Goal: Information Seeking & Learning: Understand process/instructions

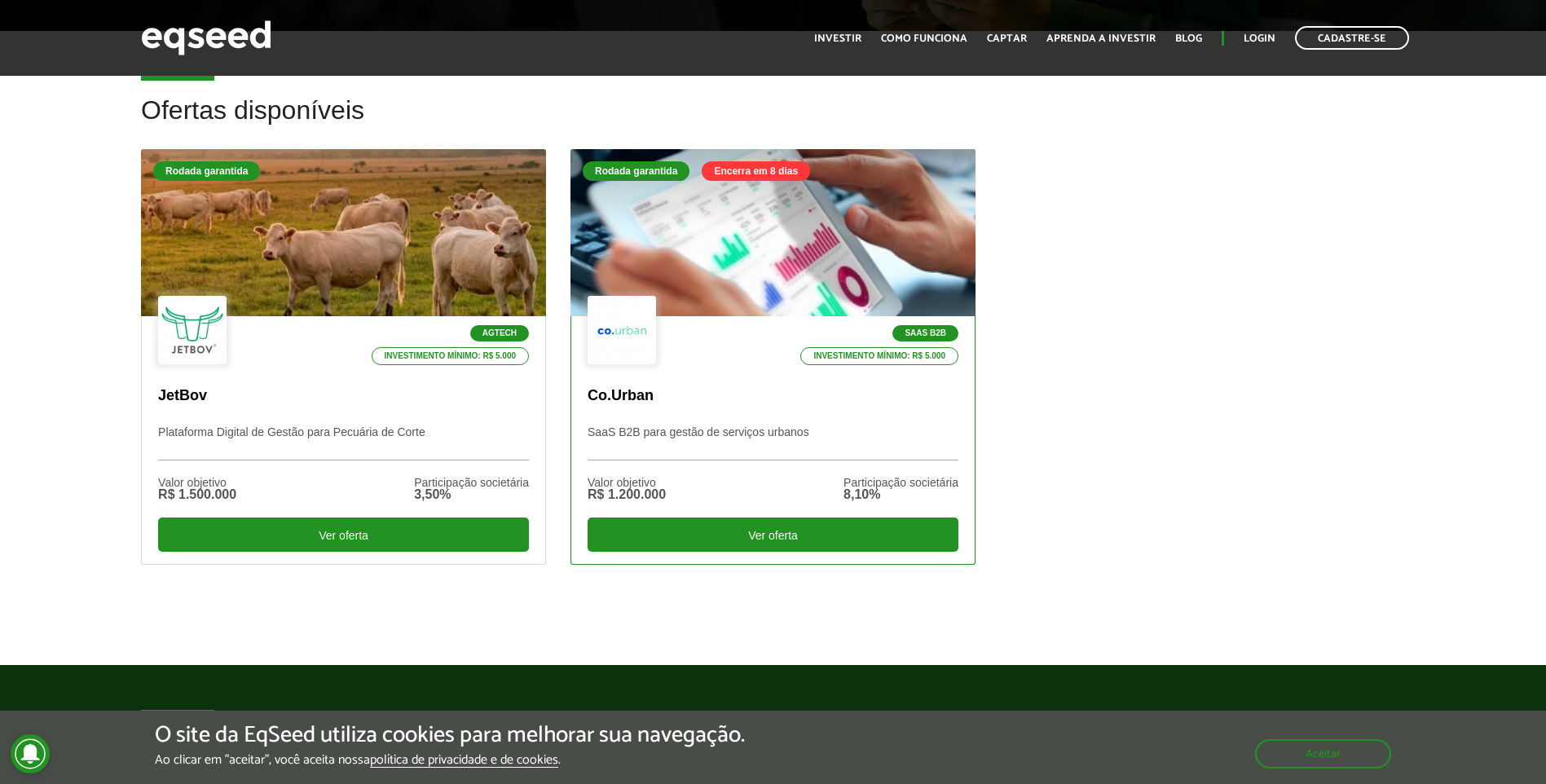
scroll to position [489, 0]
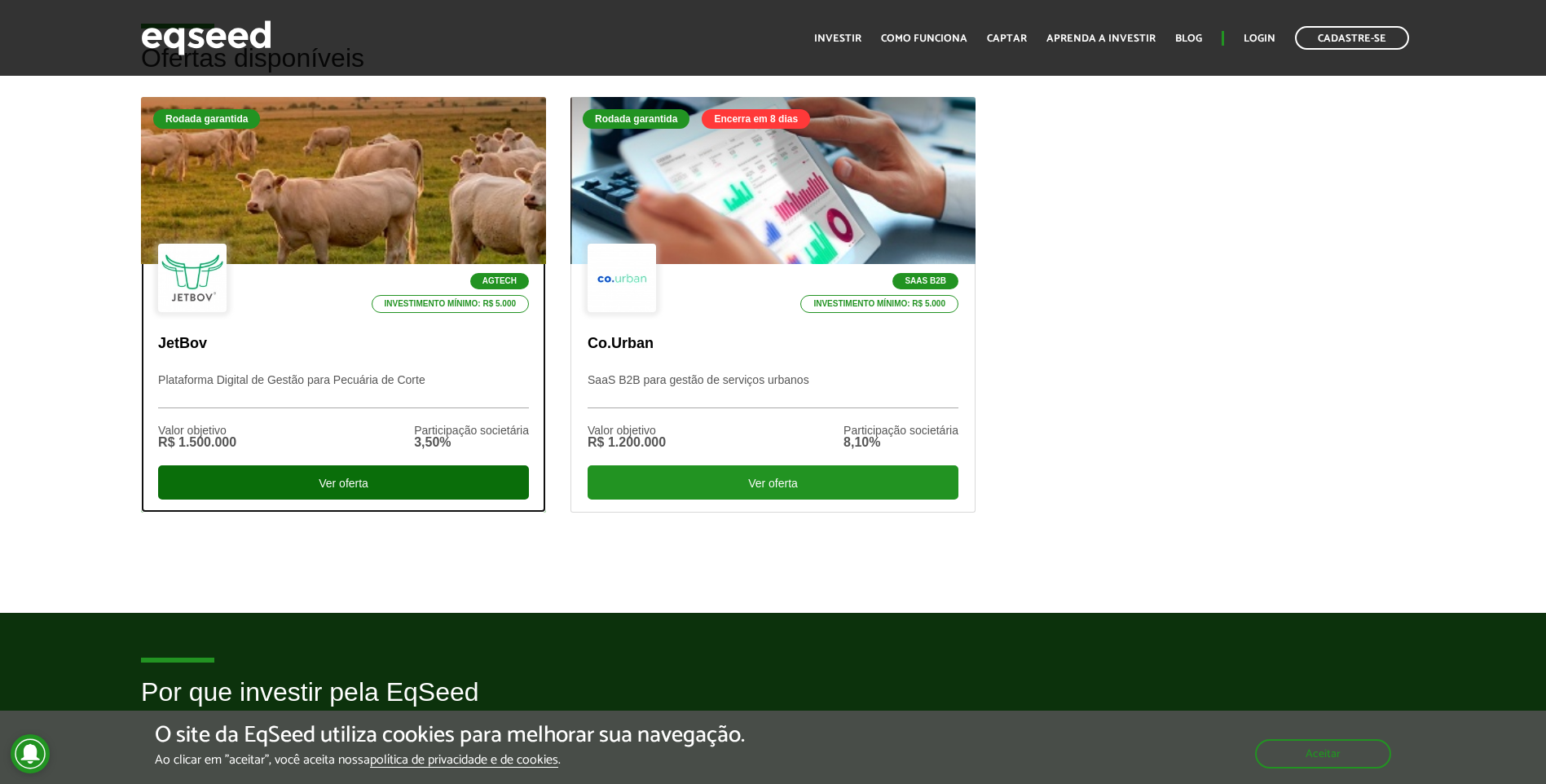
click at [351, 478] on div "Ver oferta" at bounding box center [343, 482] width 370 height 34
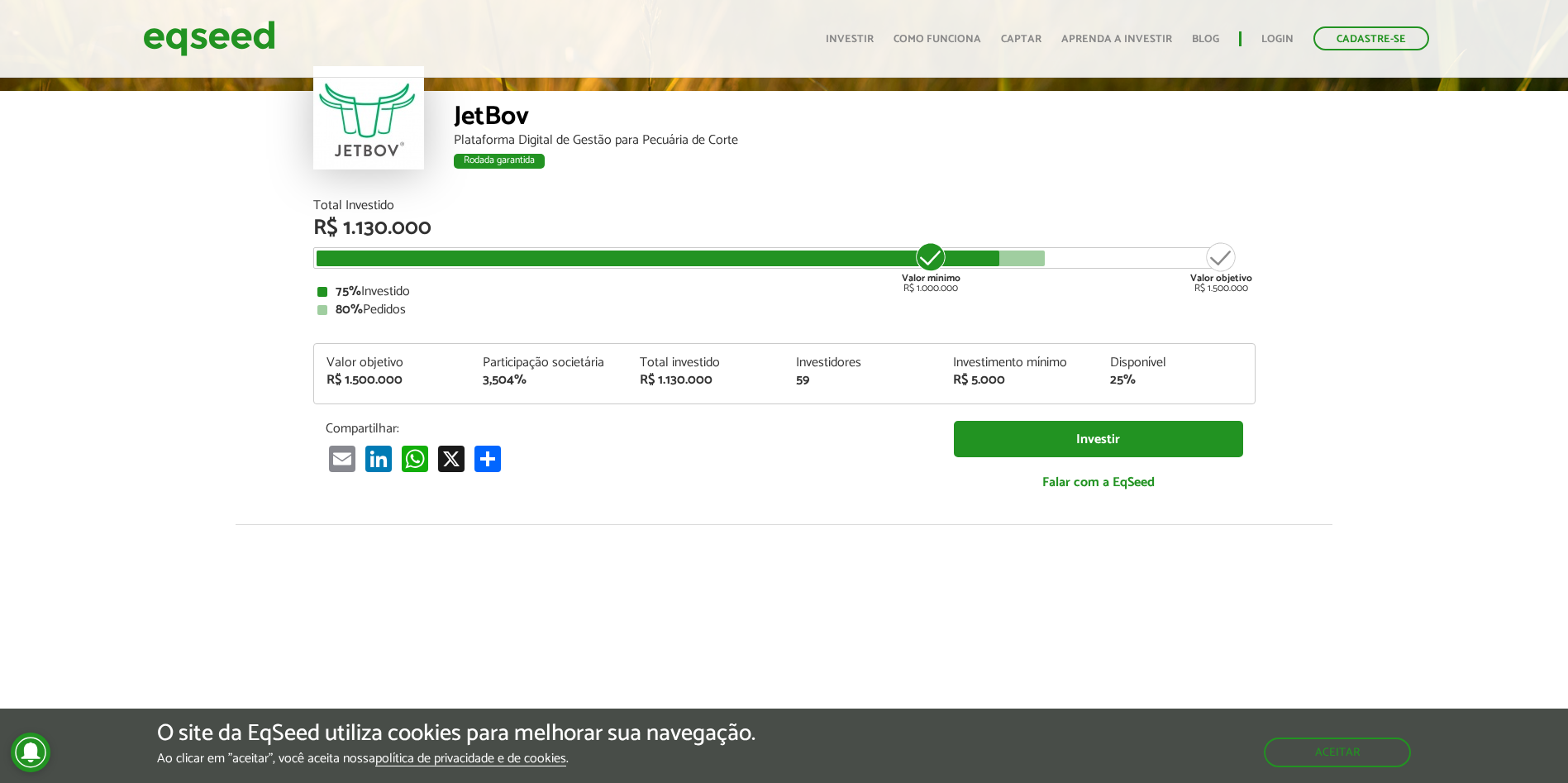
scroll to position [2043, 0]
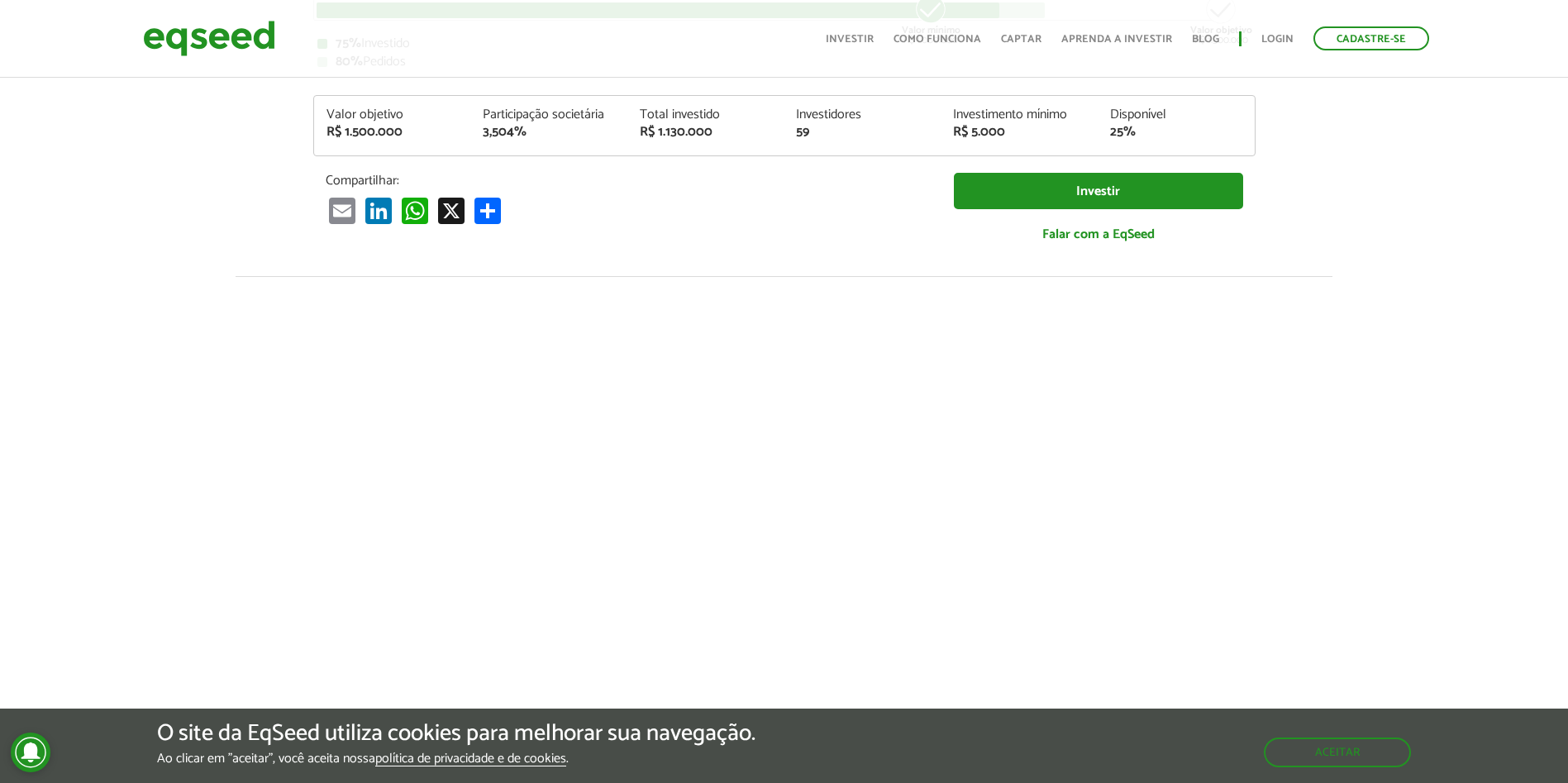
scroll to position [389, 0]
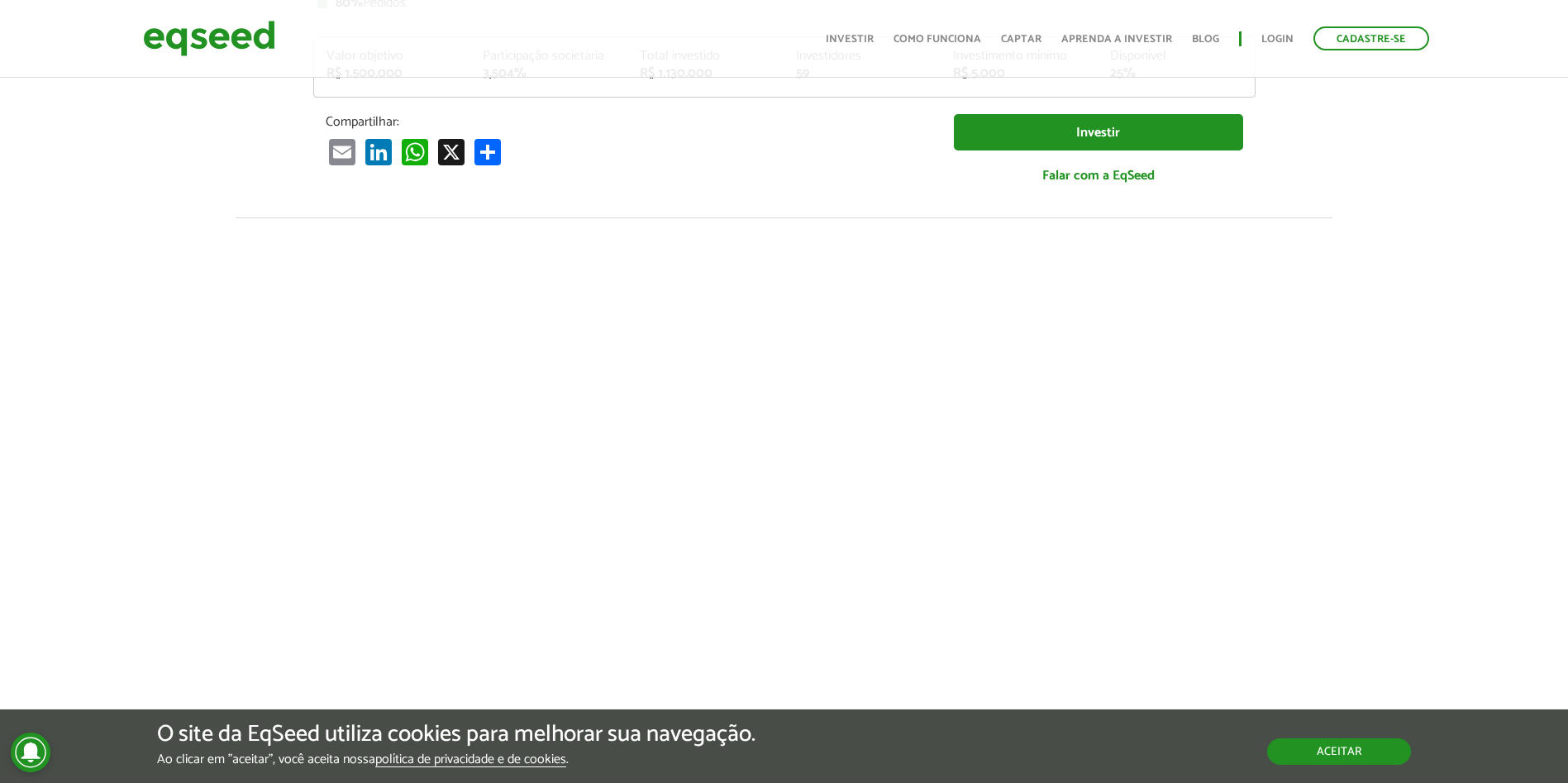
click at [1353, 754] on button "Aceitar" at bounding box center [1339, 752] width 144 height 27
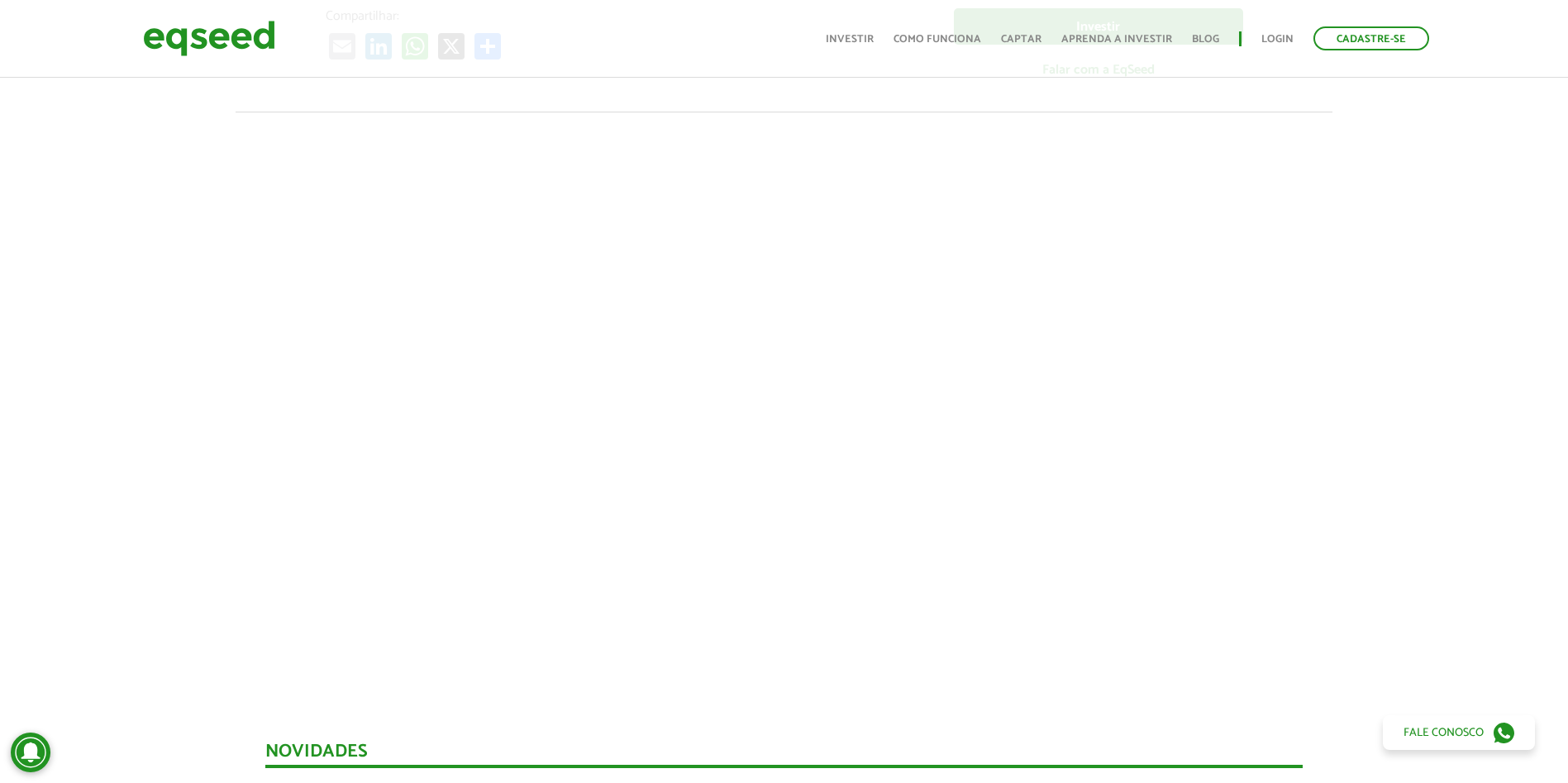
scroll to position [472, 0]
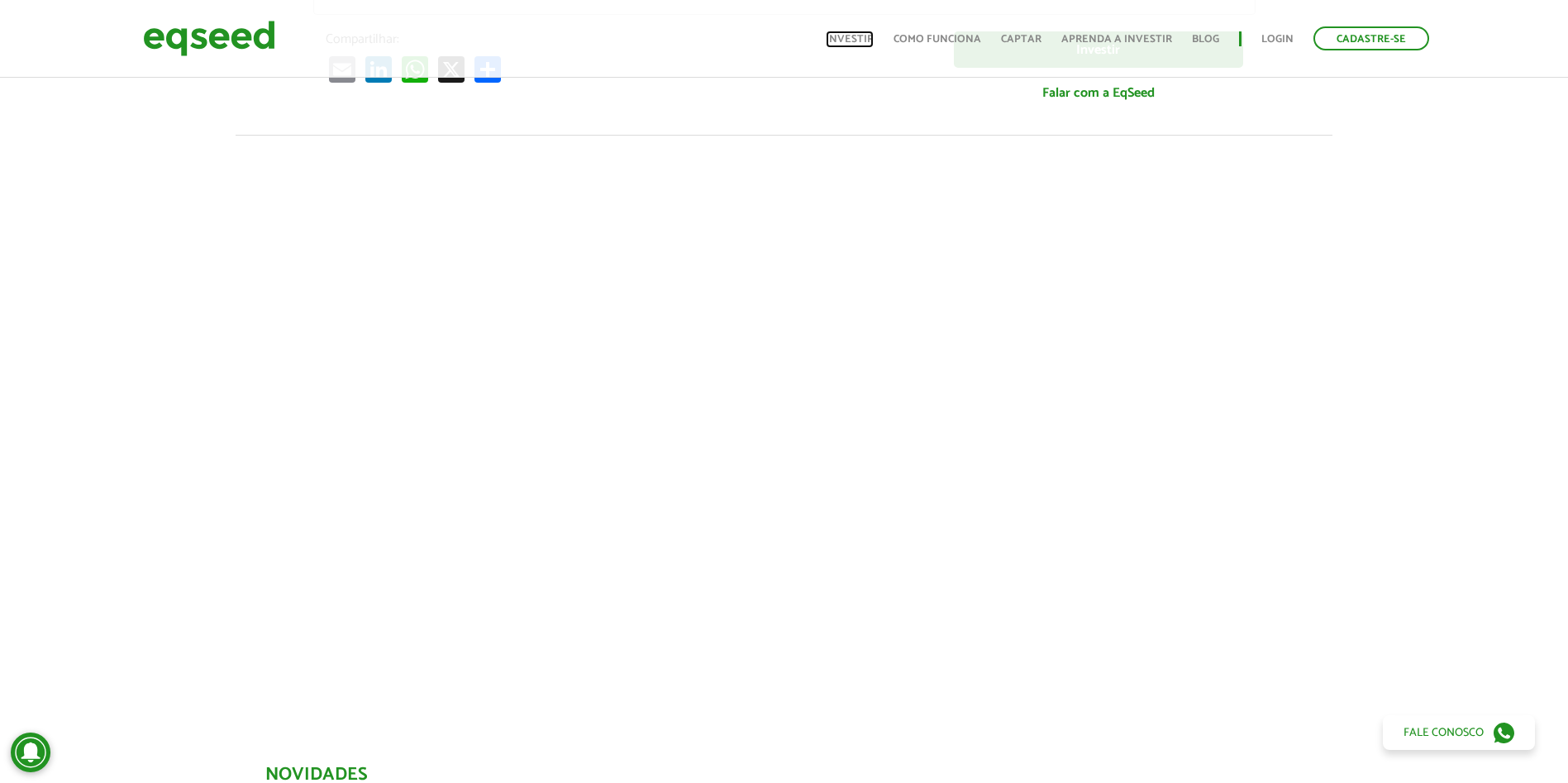
click at [861, 39] on link "Investir" at bounding box center [850, 39] width 48 height 11
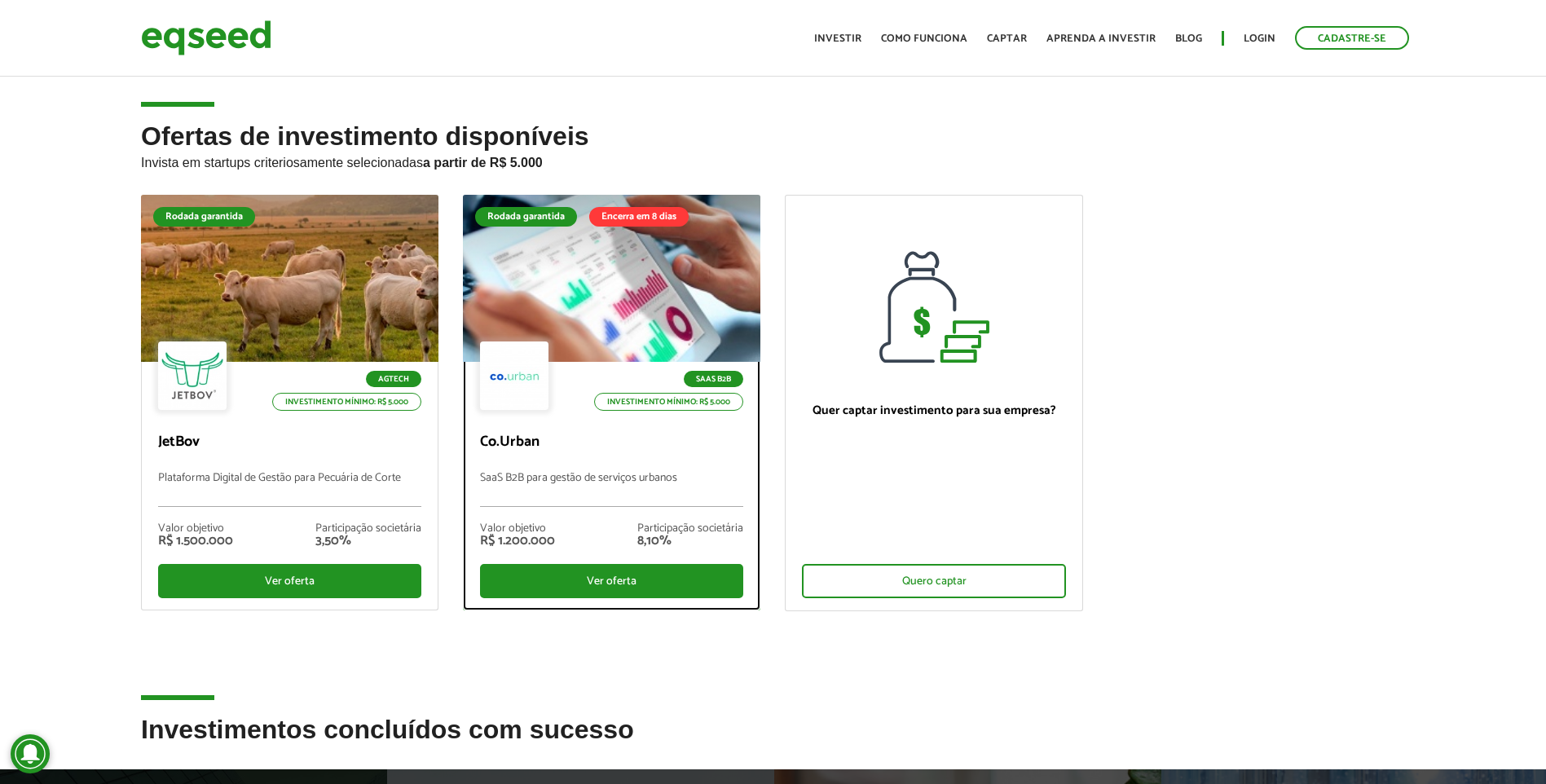
click at [624, 312] on div at bounding box center [612, 279] width 357 height 201
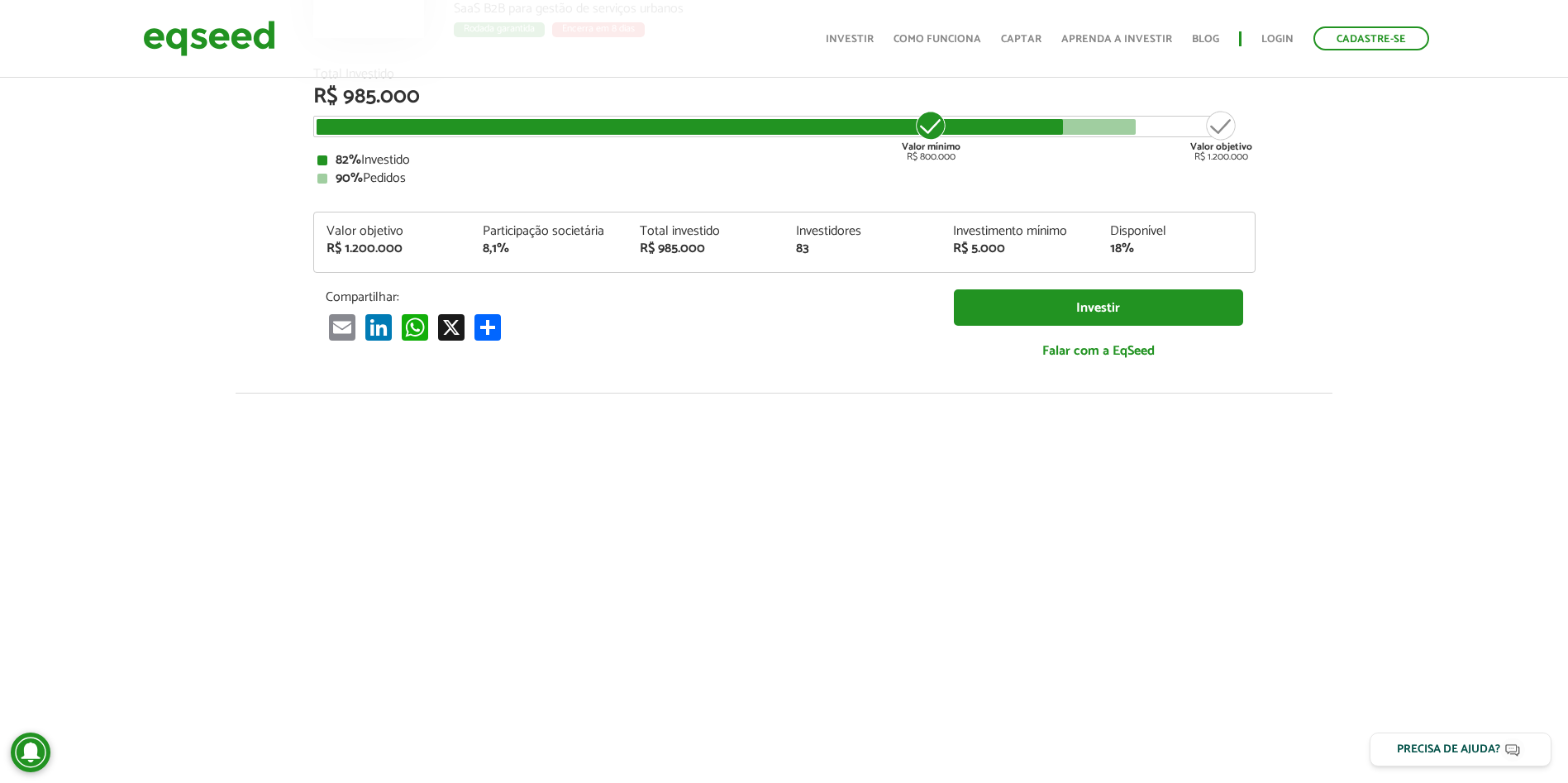
scroll to position [165, 0]
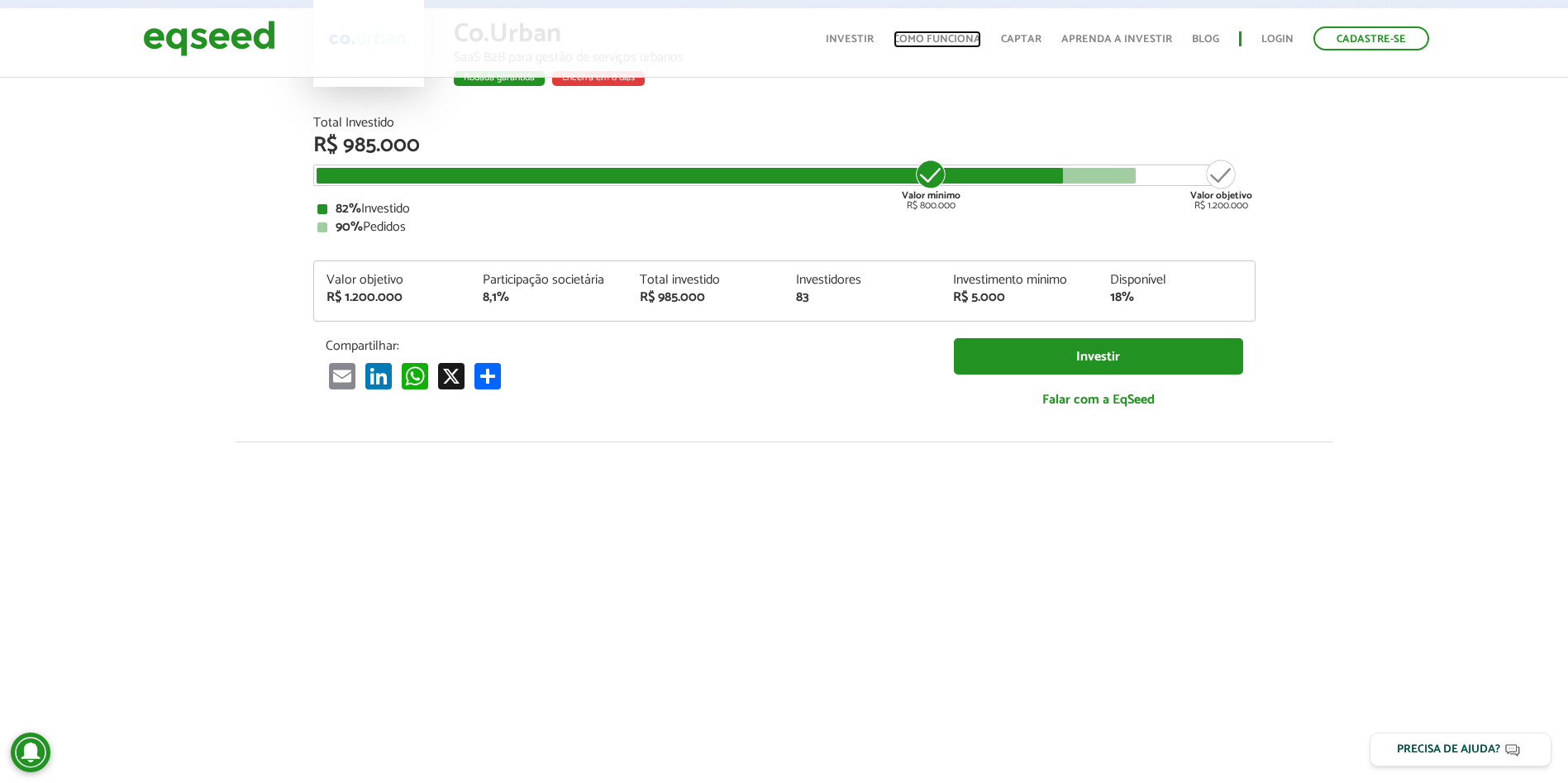
drag, startPoint x: 1487, startPoint y: 393, endPoint x: 938, endPoint y: 33, distance: 656.5
click at [936, 34] on link "Como funciona" at bounding box center [937, 39] width 87 height 11
